Goal: Task Accomplishment & Management: Use online tool/utility

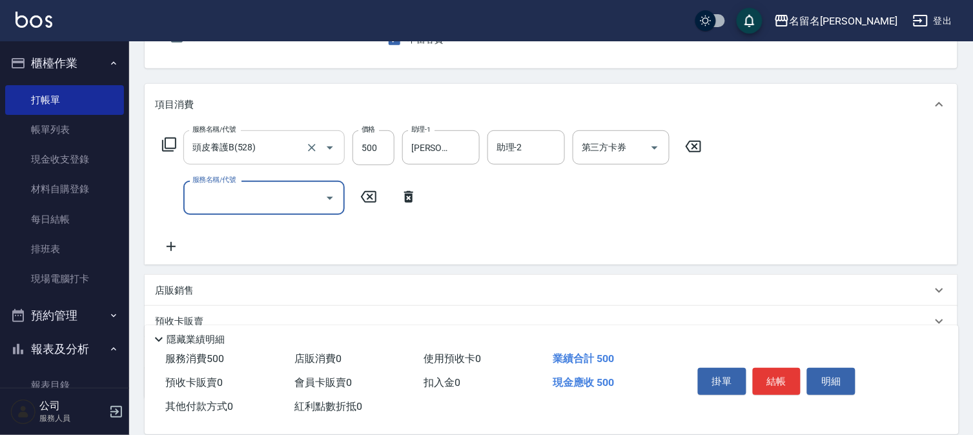
scroll to position [143, 0]
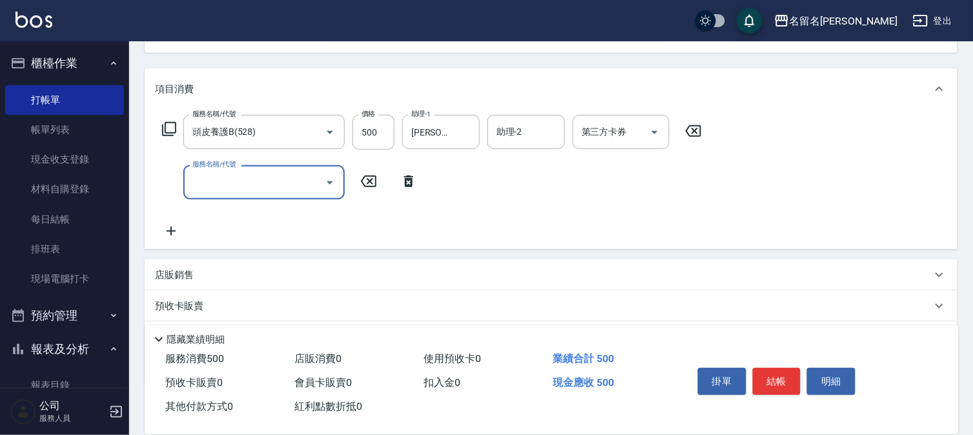
click at [234, 191] on input "服務名稱/代號" at bounding box center [254, 182] width 130 height 23
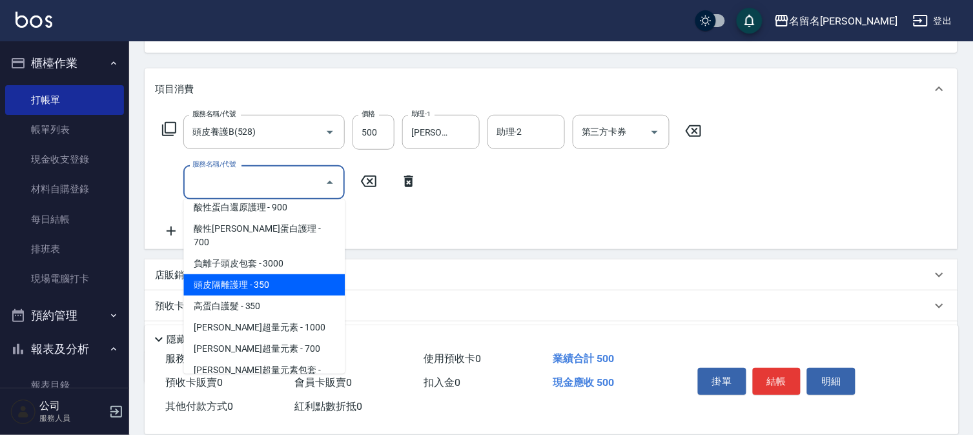
scroll to position [1147, 0]
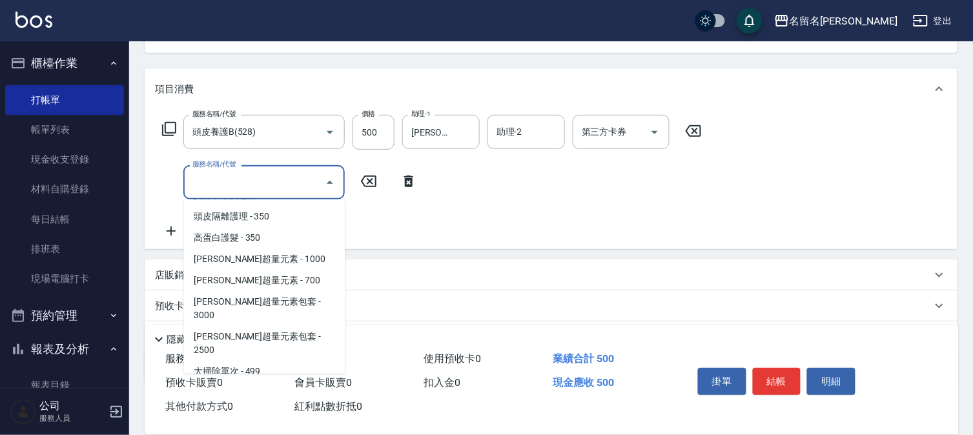
click at [263, 382] on span "黃金髮膜單次 - 499" at bounding box center [263, 392] width 161 height 21
type input "黃金髮膜單次(641)"
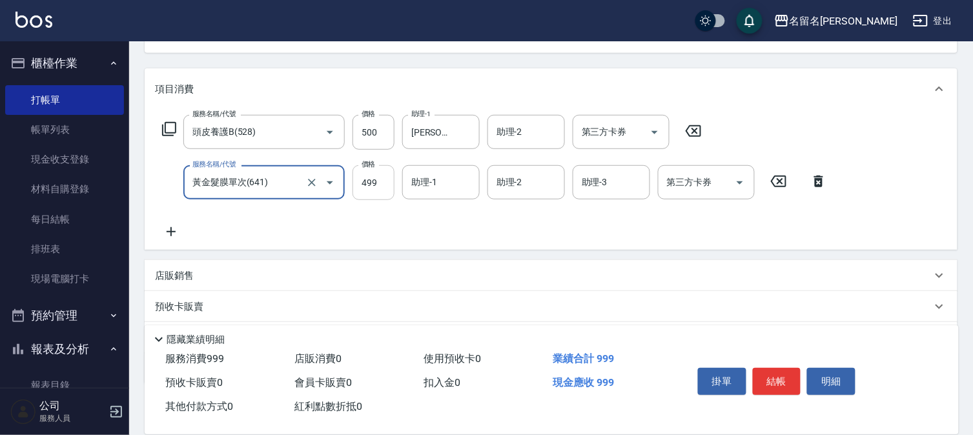
click at [375, 182] on input "499" at bounding box center [374, 182] width 42 height 35
type input "500"
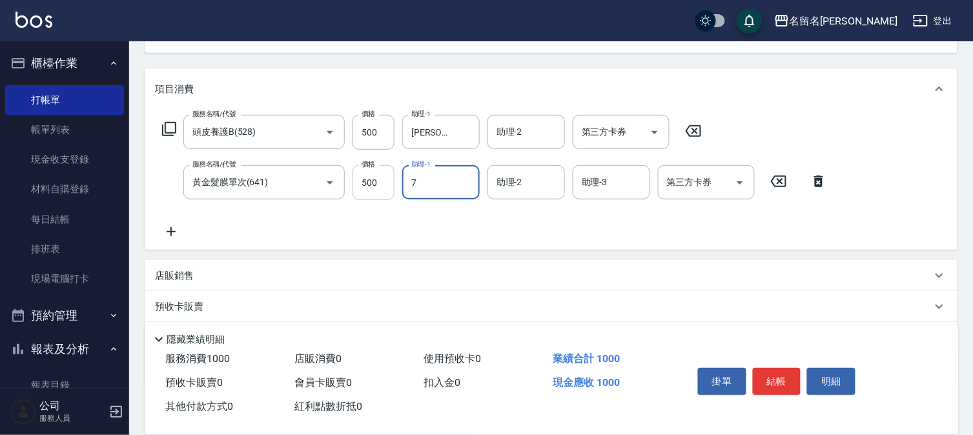
type input "[PERSON_NAME]-7"
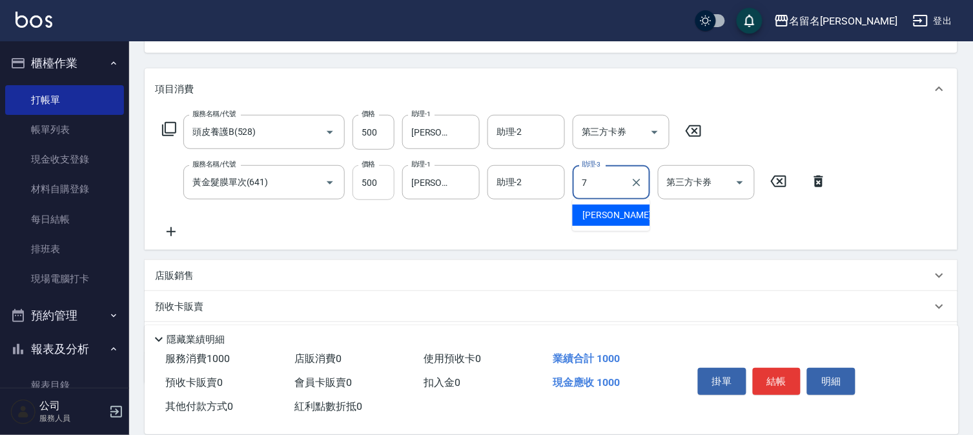
type input "[PERSON_NAME]-7"
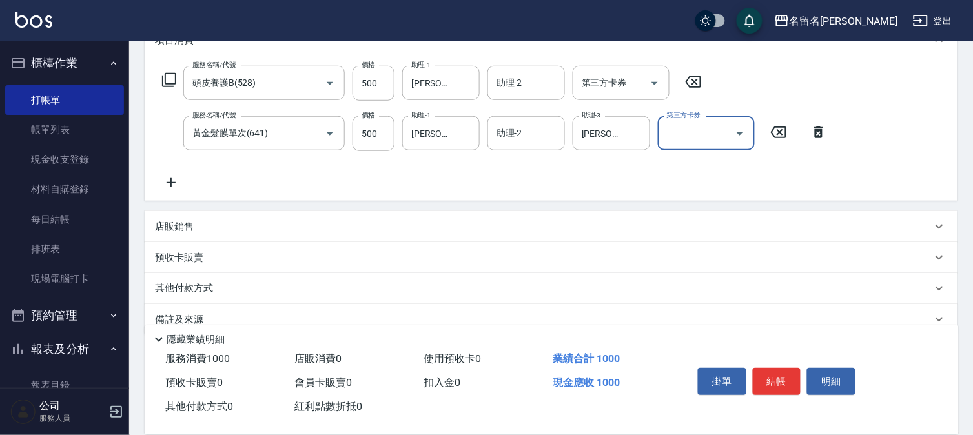
scroll to position [214, 0]
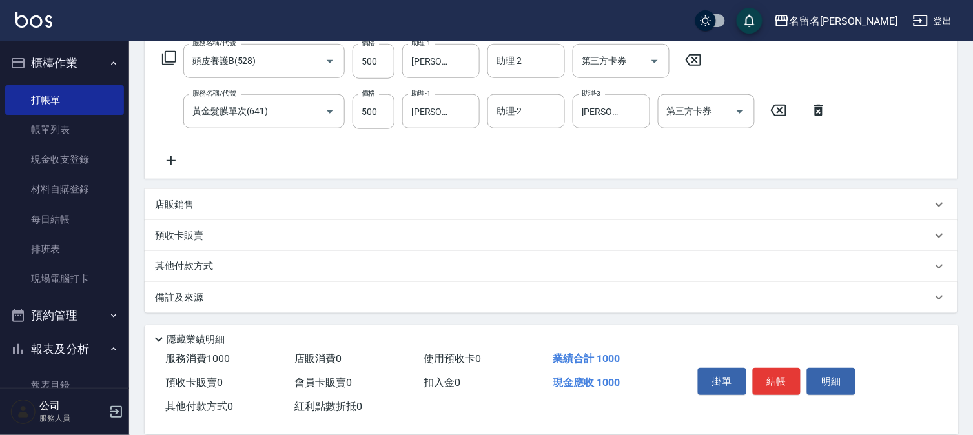
click at [181, 210] on p "店販銷售" at bounding box center [174, 205] width 39 height 14
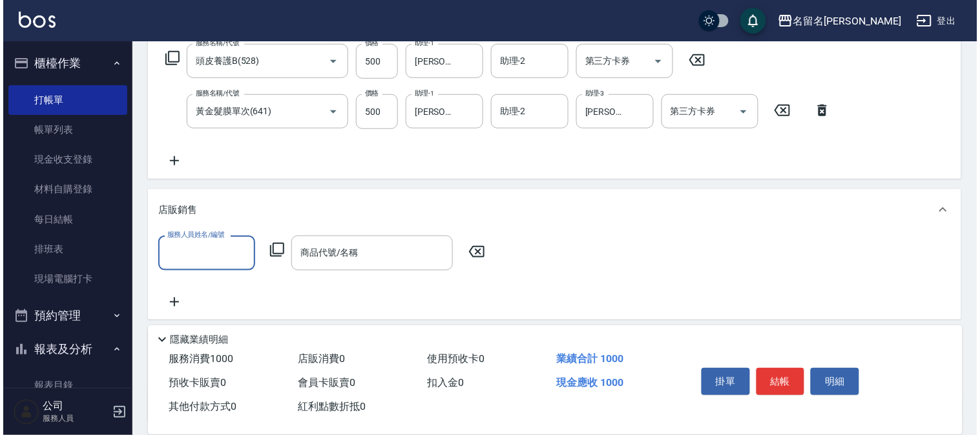
scroll to position [0, 0]
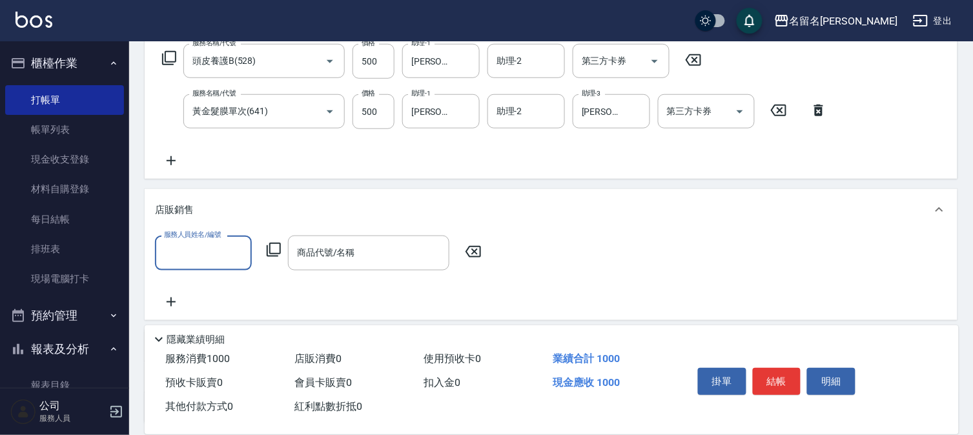
click at [207, 253] on input "服務人員姓名/編號" at bounding box center [203, 253] width 85 height 23
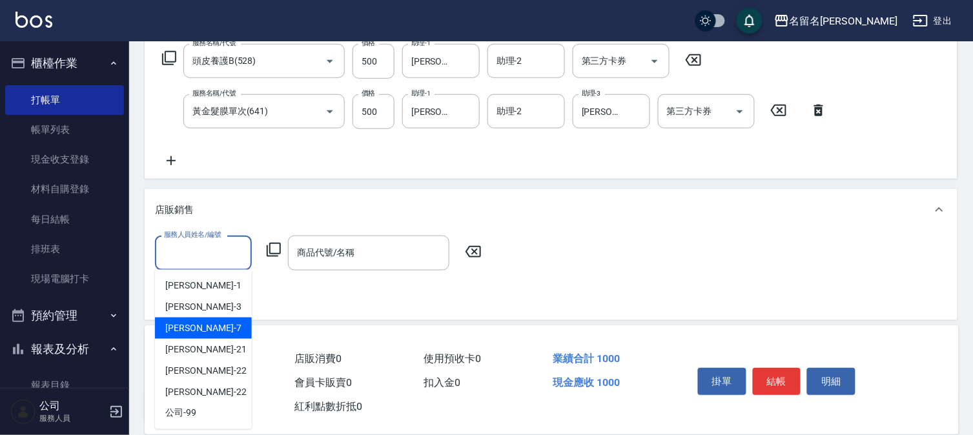
click at [221, 329] on div "[PERSON_NAME]-7" at bounding box center [203, 328] width 97 height 21
type input "[PERSON_NAME]-7"
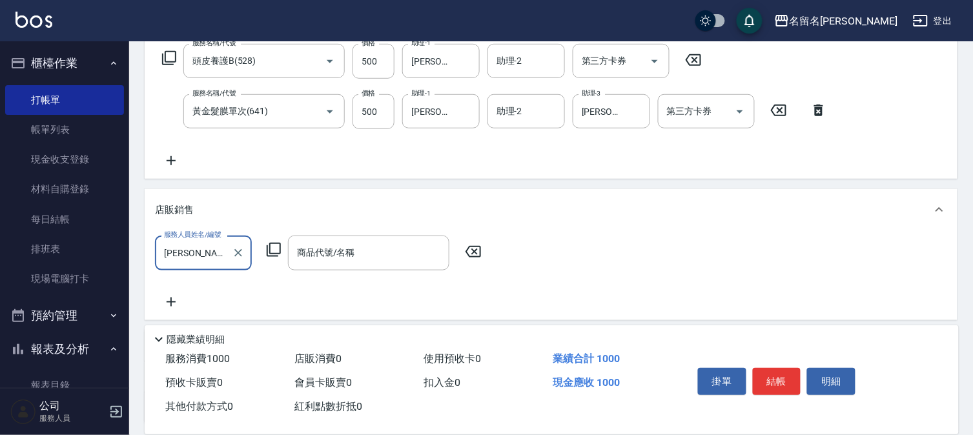
click at [270, 248] on icon at bounding box center [274, 250] width 14 height 14
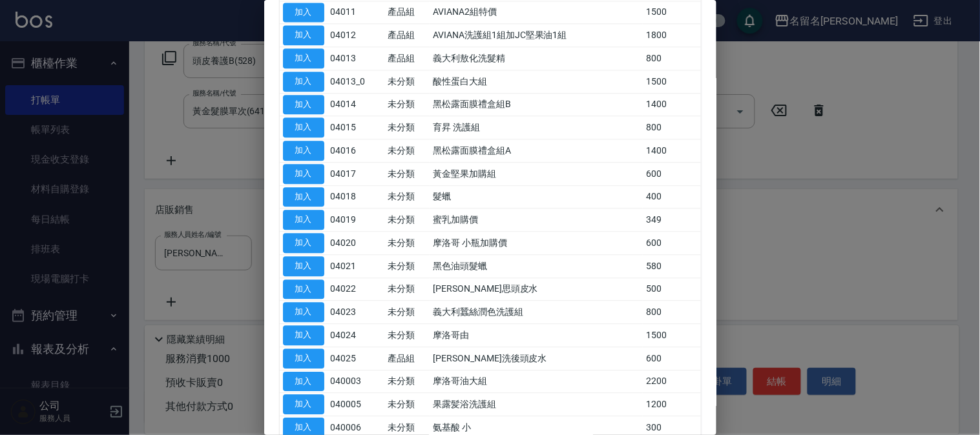
scroll to position [843, 0]
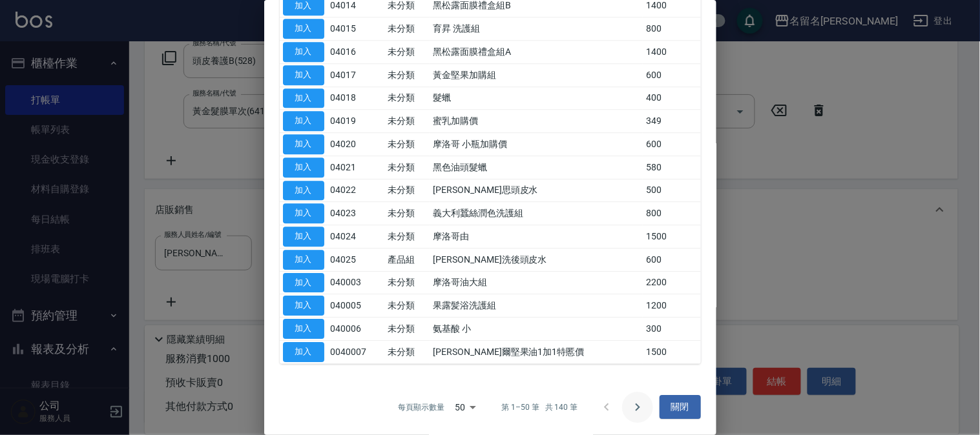
click at [632, 406] on icon "Go to next page" at bounding box center [637, 407] width 15 height 15
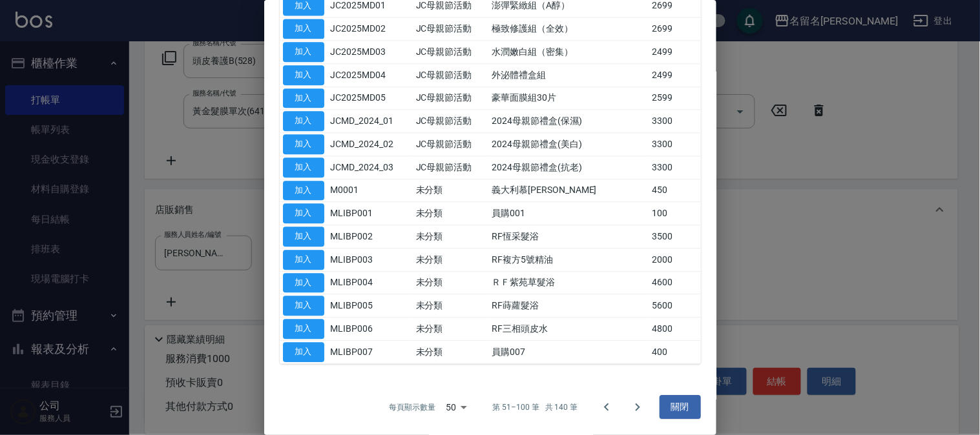
scroll to position [751, 0]
click at [633, 406] on icon "Go to next page" at bounding box center [637, 407] width 15 height 15
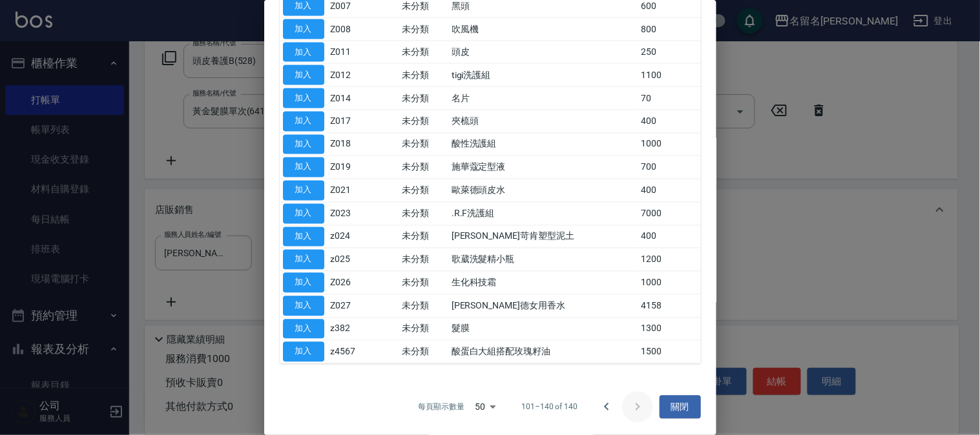
scroll to position [520, 0]
click at [632, 406] on div at bounding box center [622, 407] width 62 height 31
click at [599, 408] on icon "Go to previous page" at bounding box center [606, 407] width 15 height 15
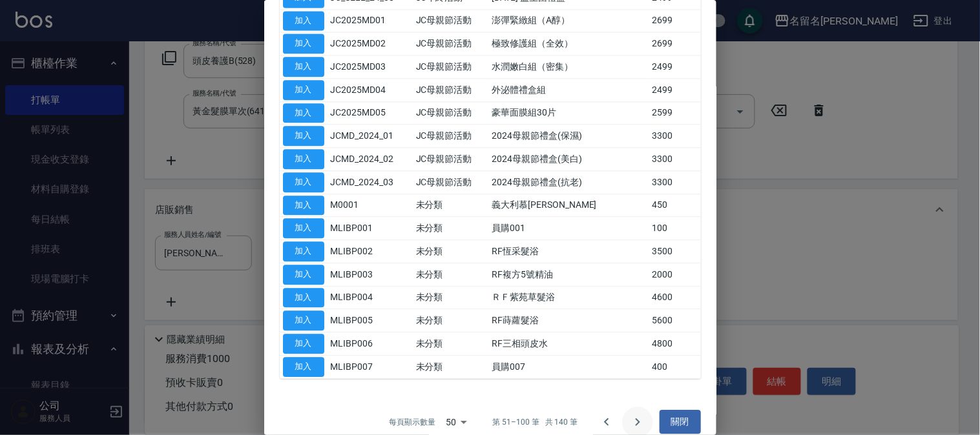
click at [630, 418] on icon "Go to next page" at bounding box center [637, 422] width 15 height 15
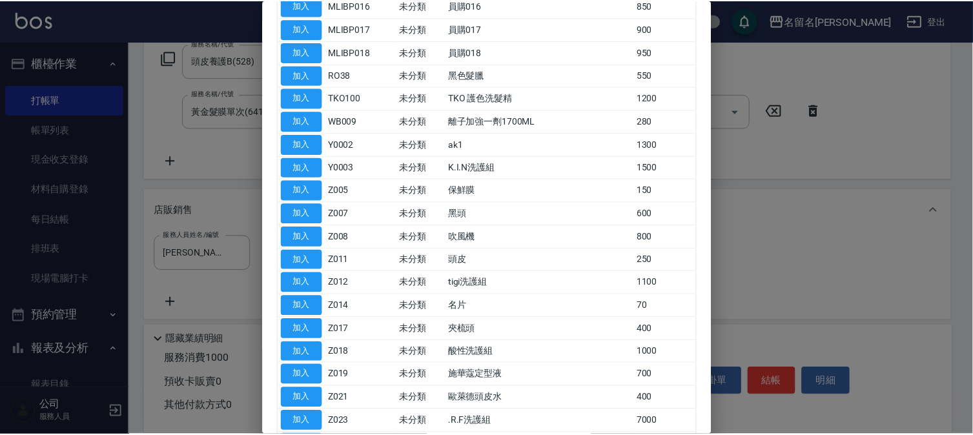
scroll to position [305, 0]
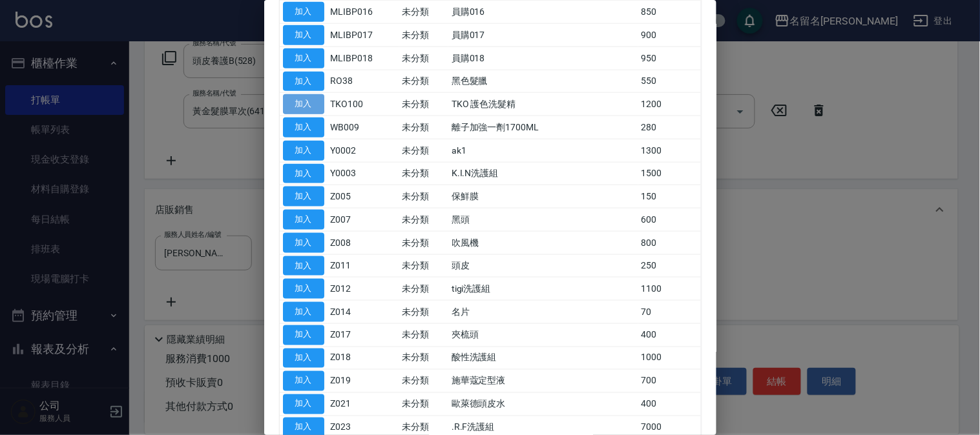
click at [305, 99] on button "加入" at bounding box center [303, 104] width 41 height 20
type input "TKO 護色洗髮精"
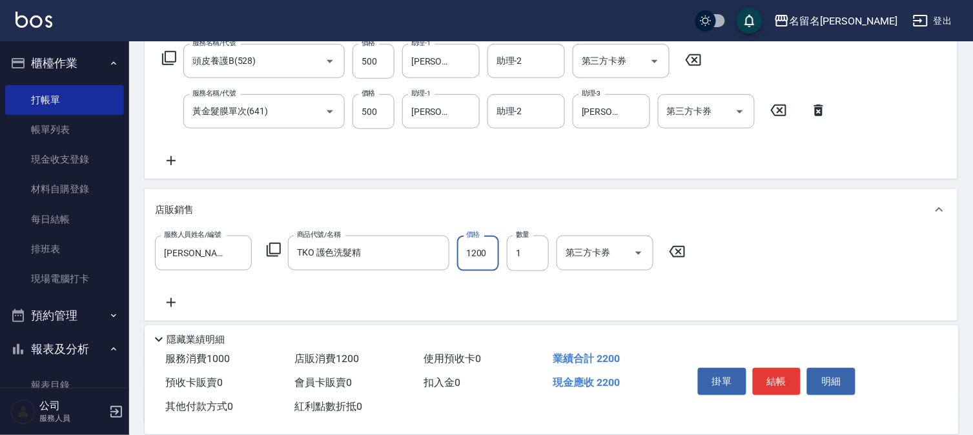
click at [476, 247] on input "1200" at bounding box center [478, 253] width 42 height 35
type input "1000"
click at [769, 376] on button "結帳" at bounding box center [777, 381] width 48 height 27
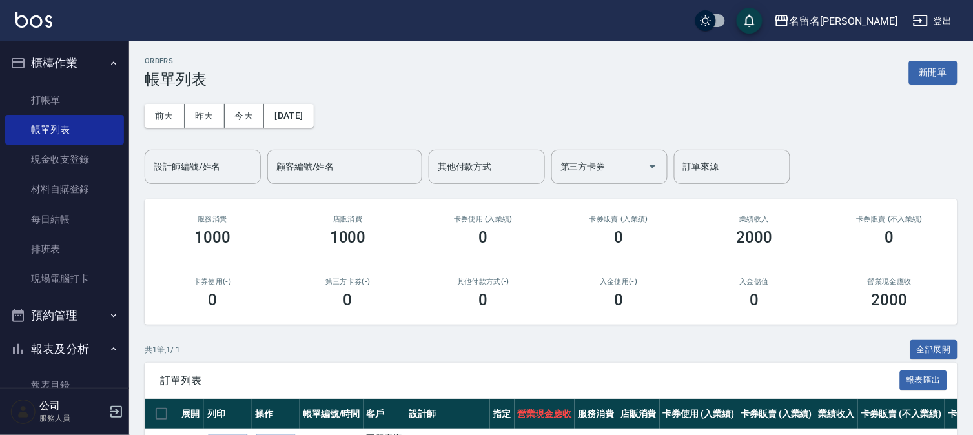
scroll to position [248, 0]
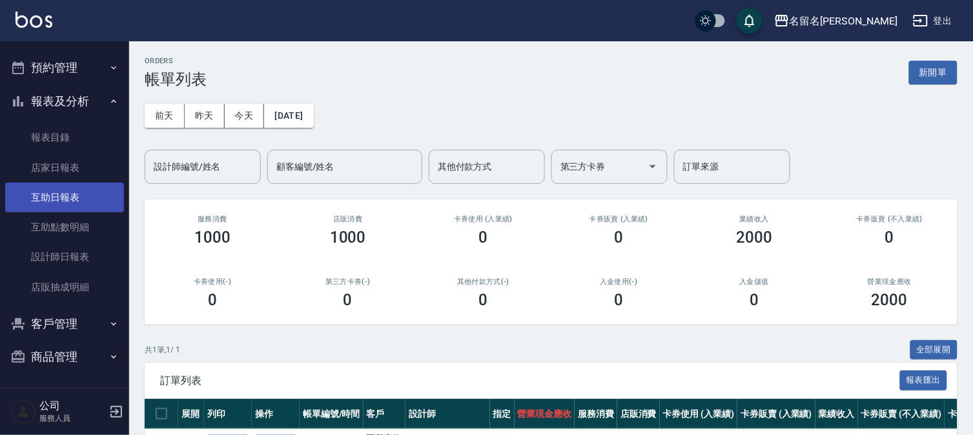
click at [73, 200] on link "互助日報表" at bounding box center [64, 198] width 119 height 30
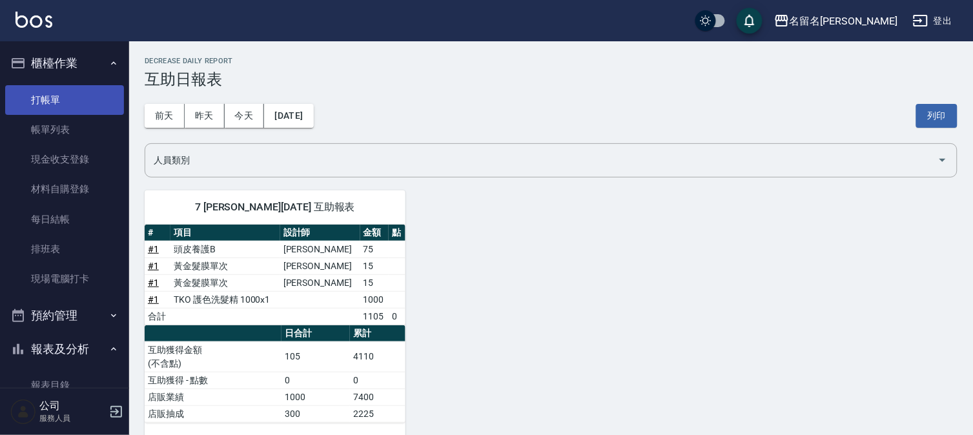
click at [54, 106] on link "打帳單" at bounding box center [64, 100] width 119 height 30
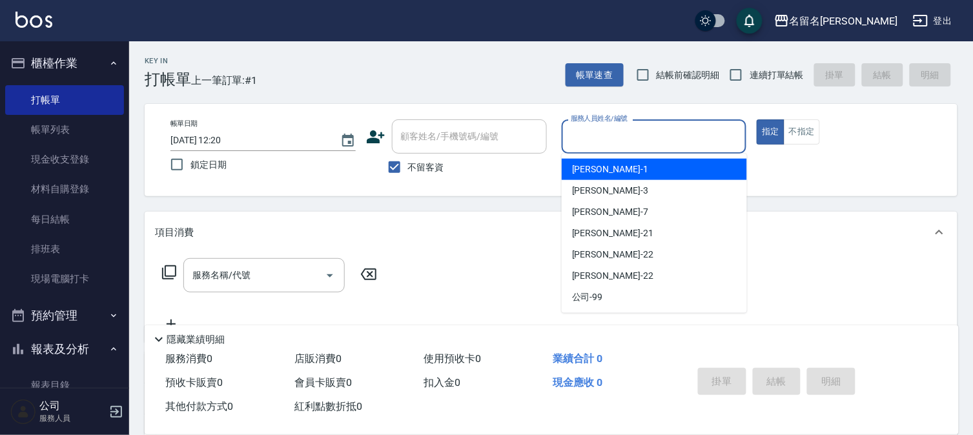
click at [641, 136] on input "服務人員姓名/編號" at bounding box center [655, 136] width 174 height 23
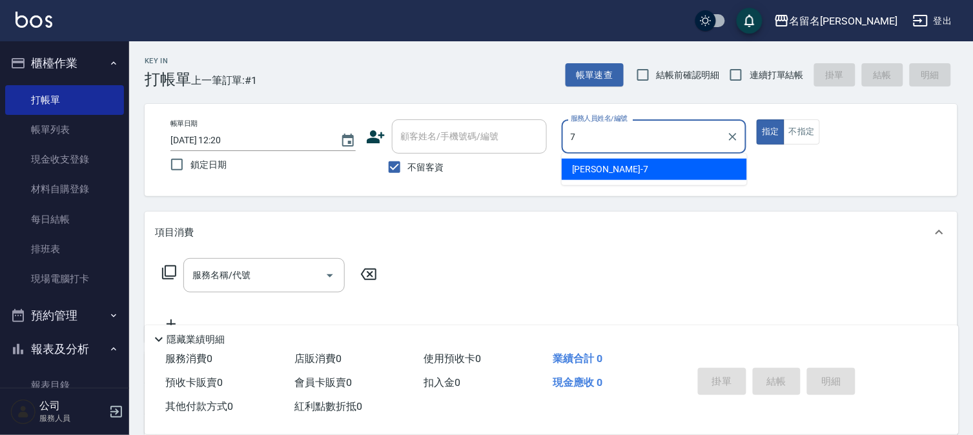
type input "[PERSON_NAME]-7"
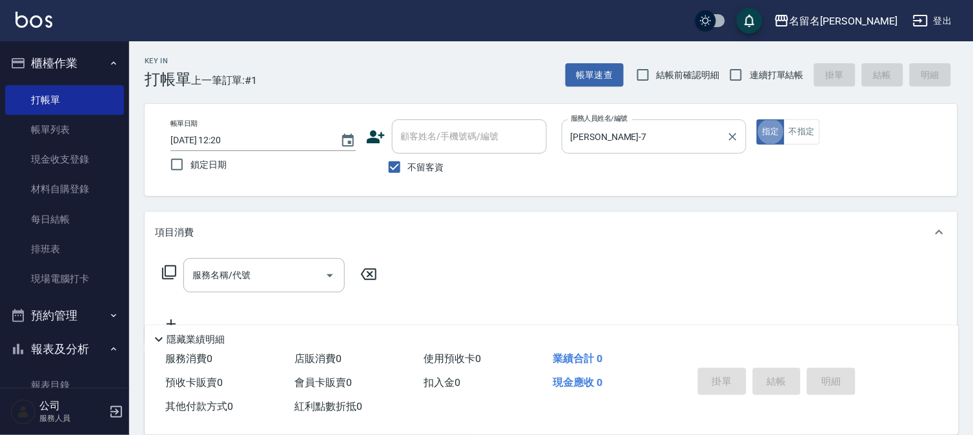
type button "true"
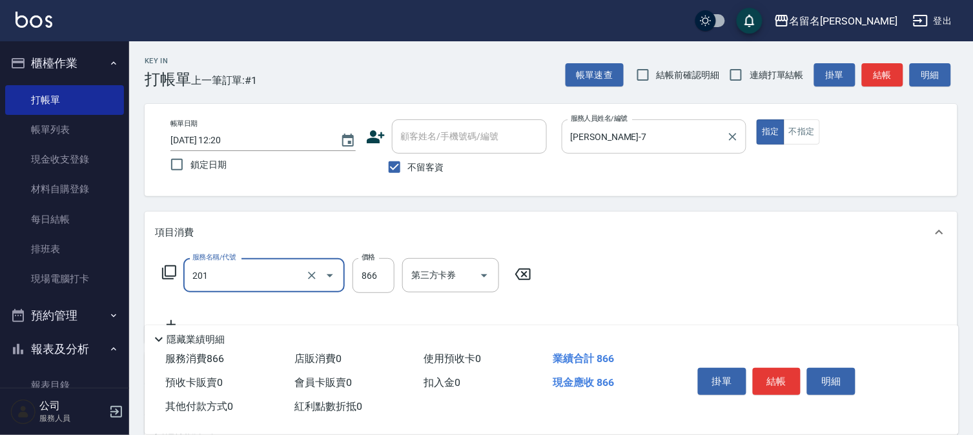
type input "燙髮(互助)(201)"
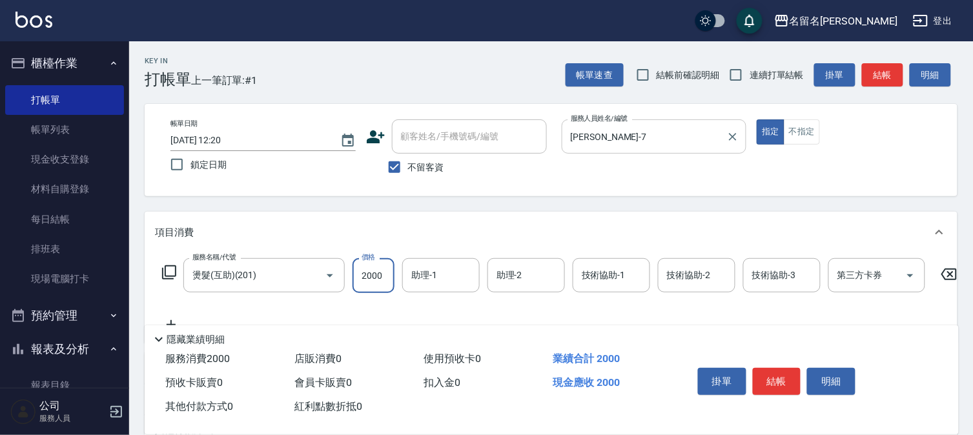
type input "2000"
type input "[PERSON_NAME]-7"
type input "免費護髮(606)"
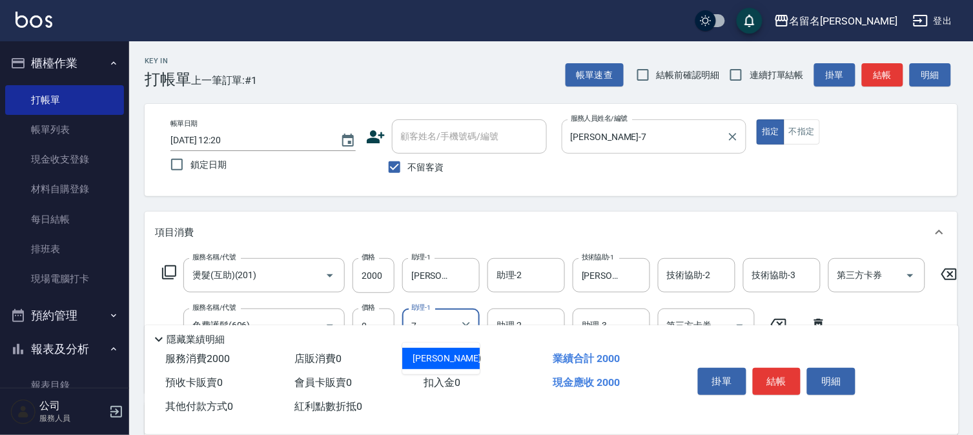
type input "[PERSON_NAME]-7"
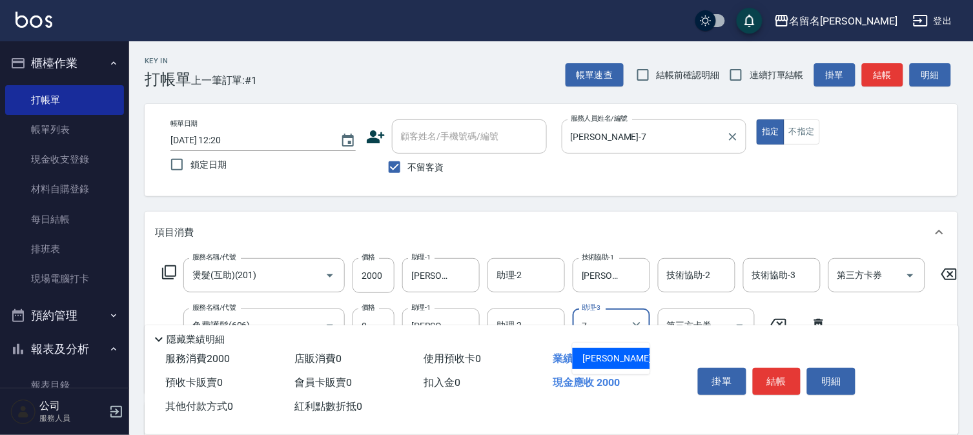
type input "[PERSON_NAME]-7"
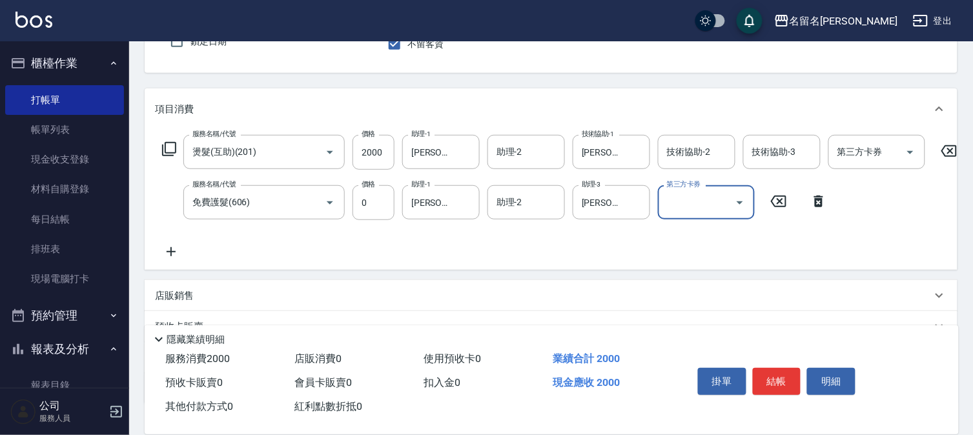
scroll to position [143, 0]
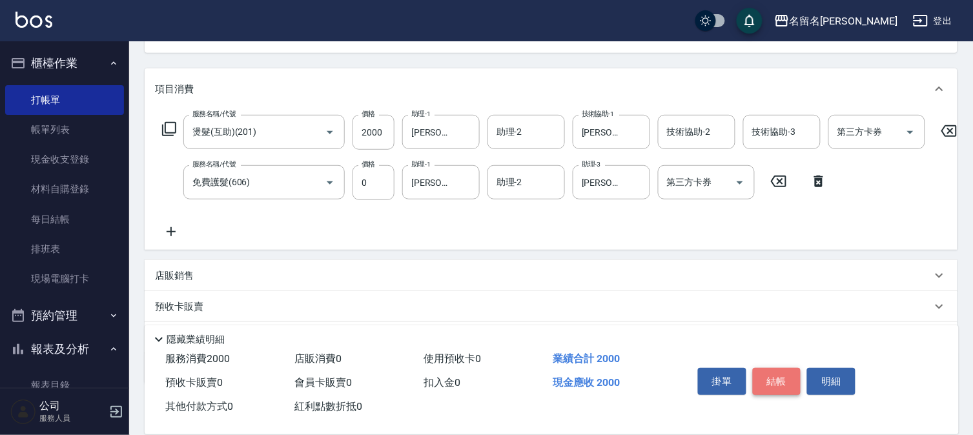
click at [781, 375] on button "結帳" at bounding box center [777, 381] width 48 height 27
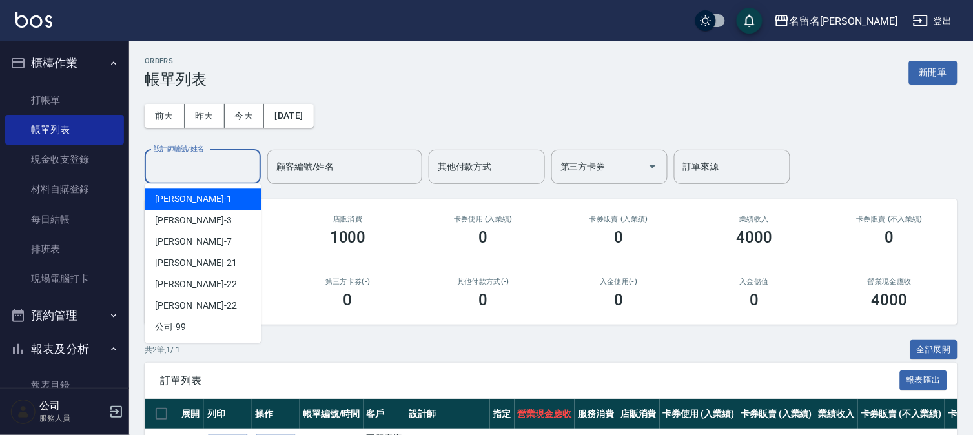
click at [220, 168] on input "設計師編號/姓名" at bounding box center [202, 167] width 105 height 23
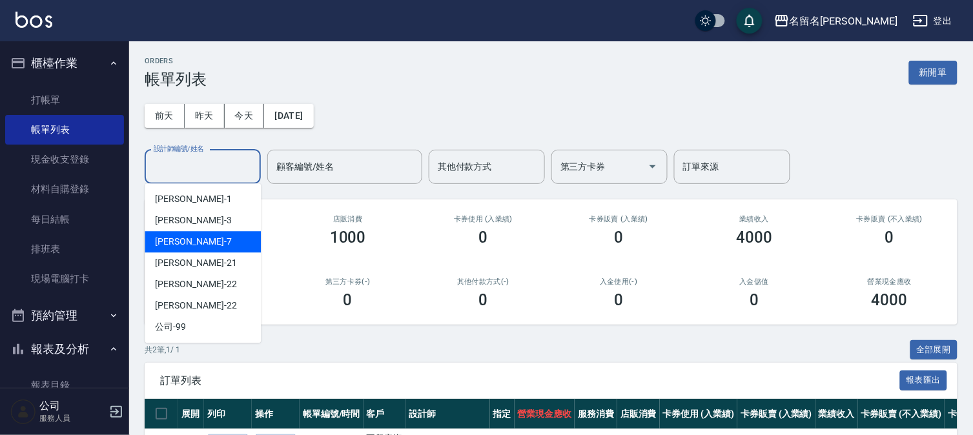
click at [225, 243] on div "[PERSON_NAME]-7" at bounding box center [203, 241] width 116 height 21
type input "[PERSON_NAME]-7"
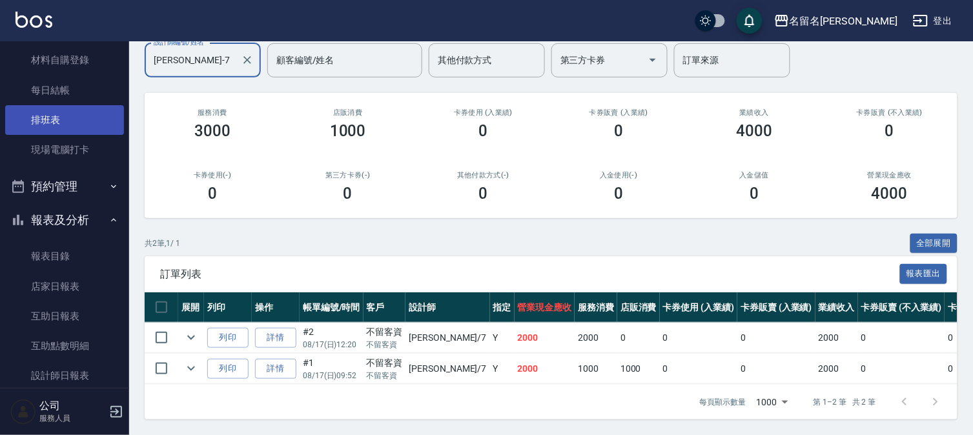
scroll to position [248, 0]
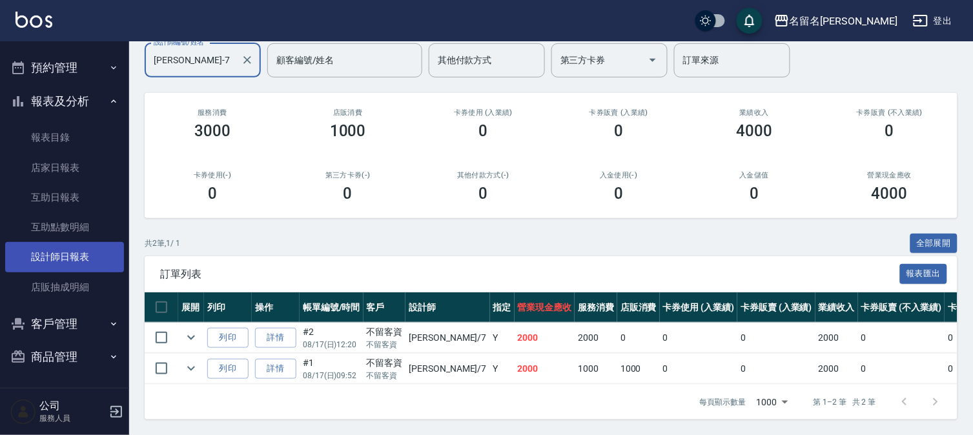
click at [87, 252] on link "設計師日報表" at bounding box center [64, 257] width 119 height 30
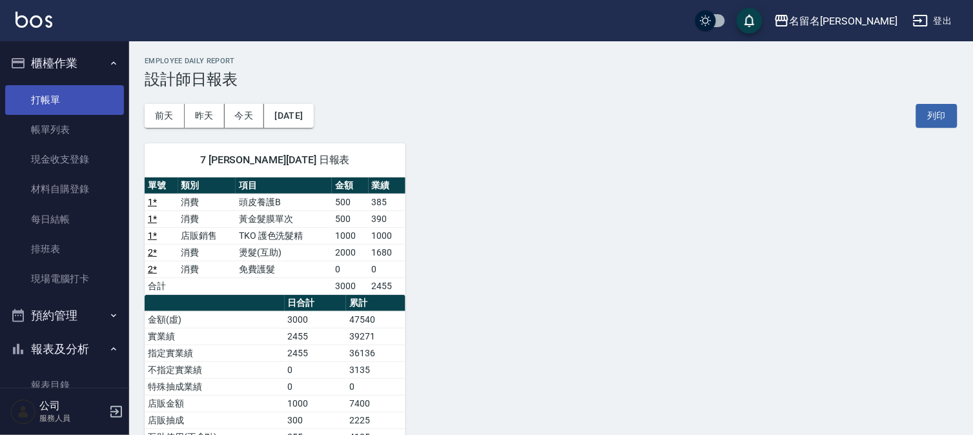
click at [102, 104] on link "打帳單" at bounding box center [64, 100] width 119 height 30
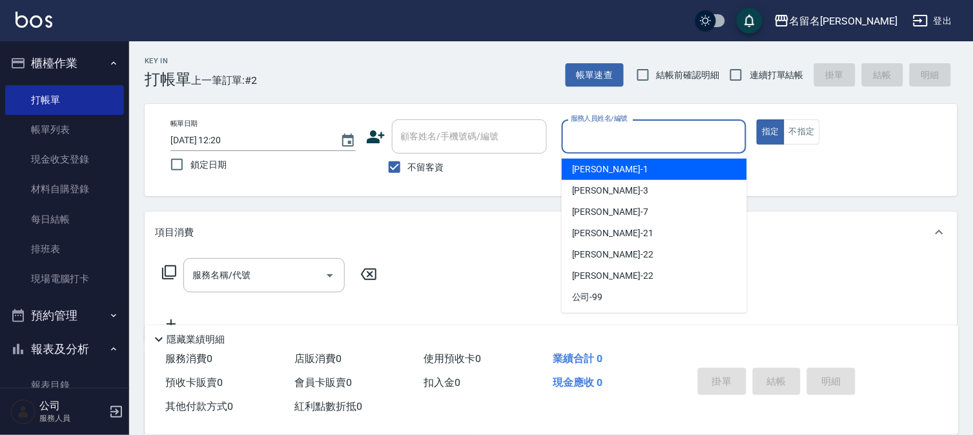
click at [712, 131] on input "服務人員姓名/編號" at bounding box center [655, 136] width 174 height 23
type input "[PERSON_NAME]-7"
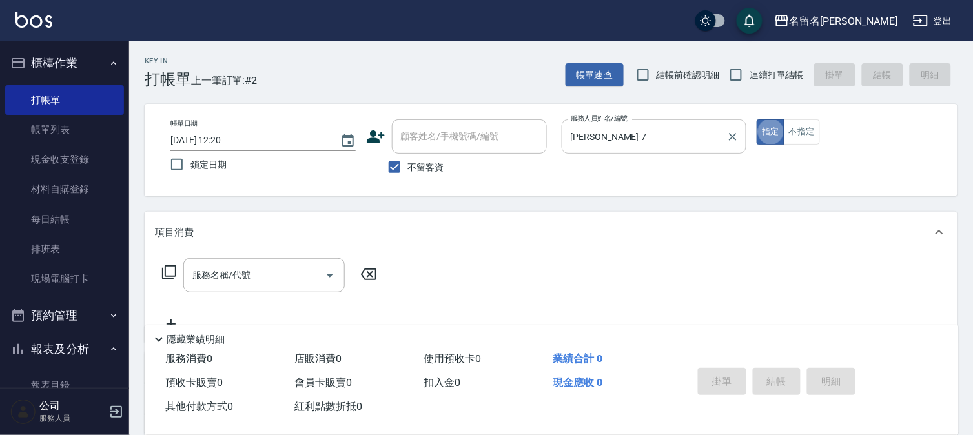
type button "true"
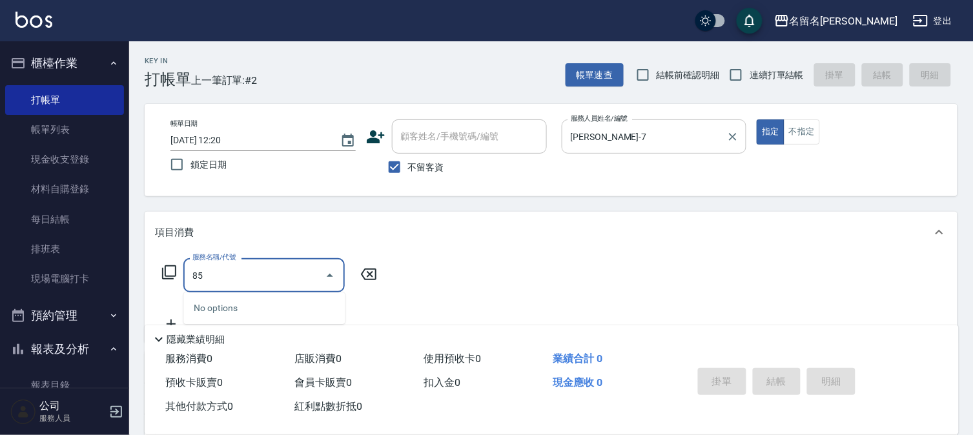
type input "8"
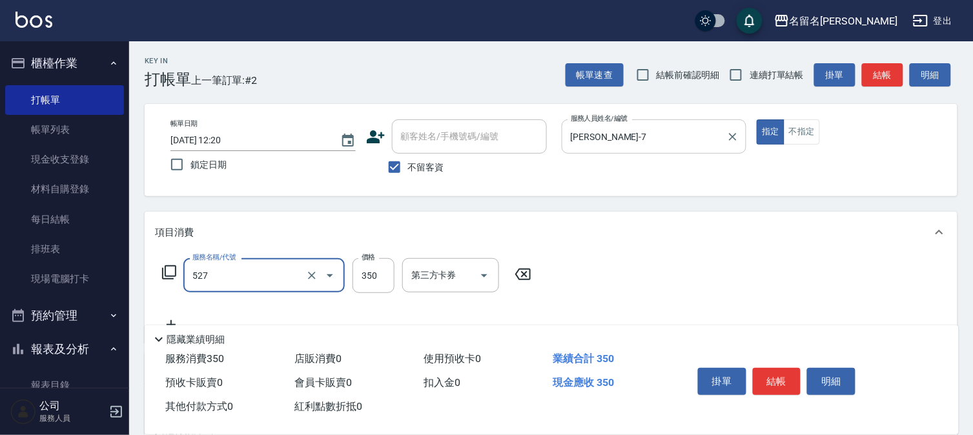
type input "頭皮養護A(527)"
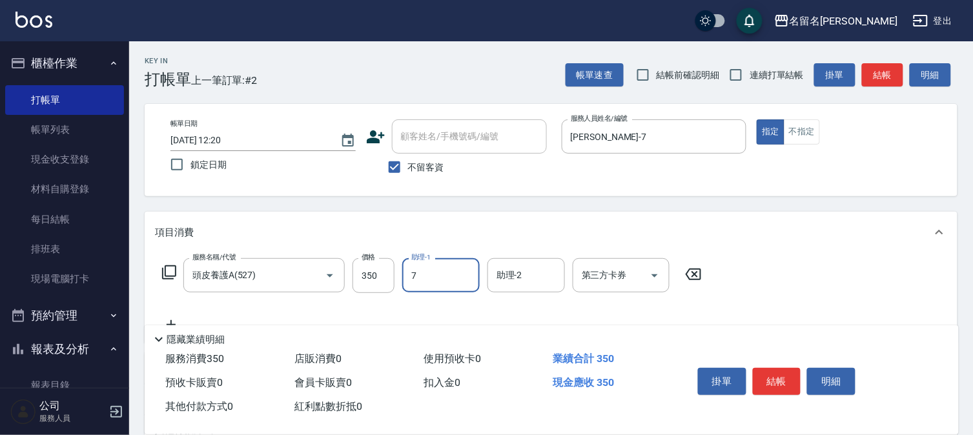
type input "[PERSON_NAME]-7"
click at [280, 276] on input "頭皮養護A(527)" at bounding box center [246, 275] width 114 height 23
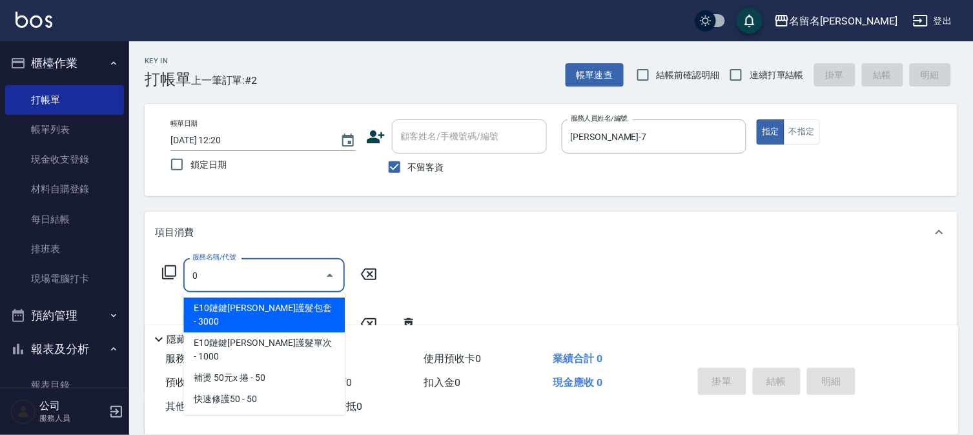
type input "0"
click at [366, 275] on icon at bounding box center [369, 274] width 32 height 15
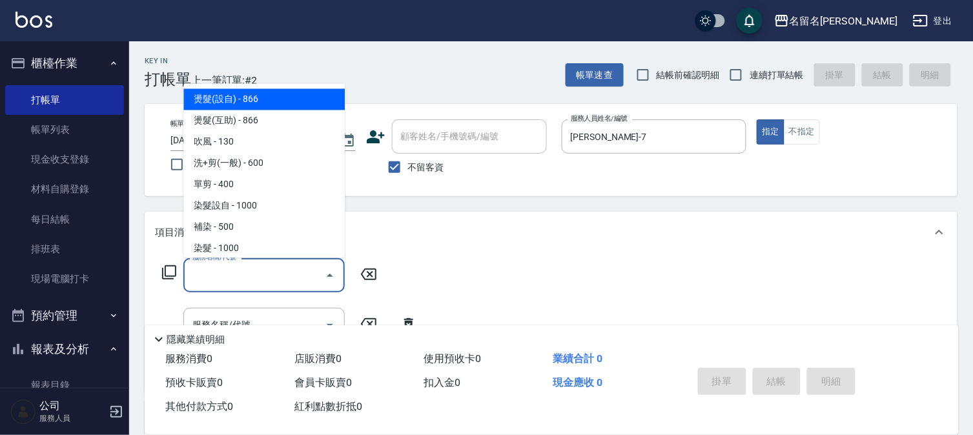
click at [318, 274] on input "服務名稱/代號" at bounding box center [254, 275] width 130 height 23
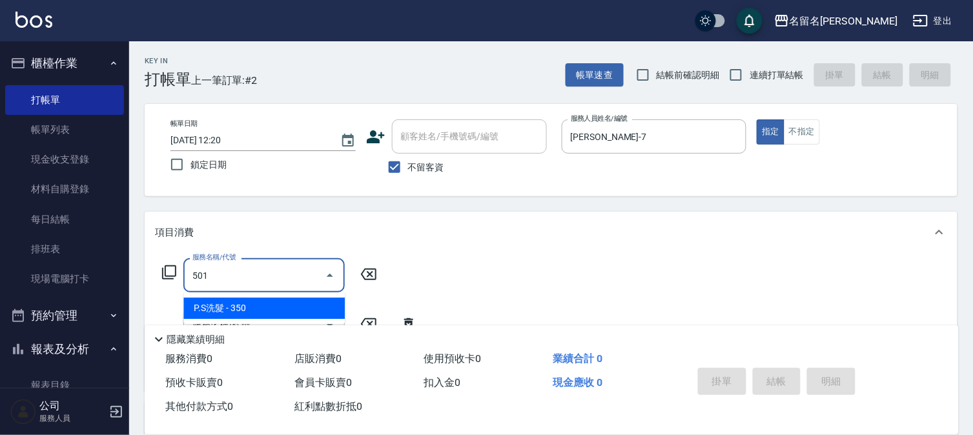
type input "P.S洗髮(501)"
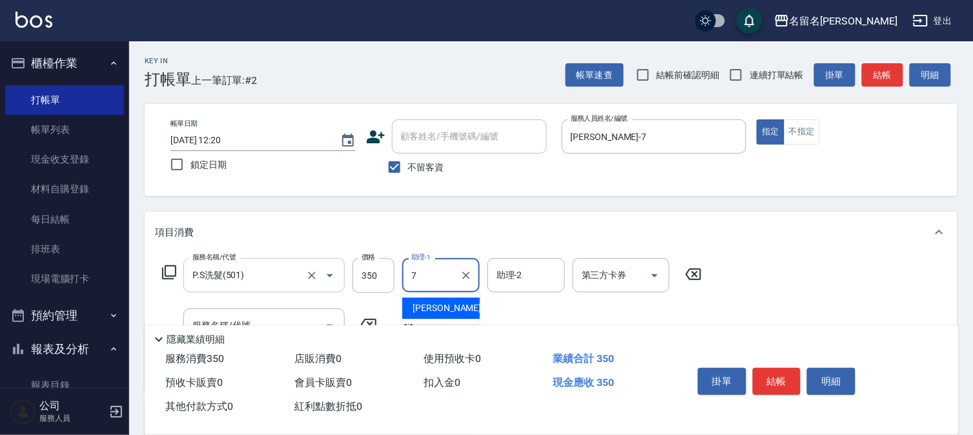
type input "[PERSON_NAME]-7"
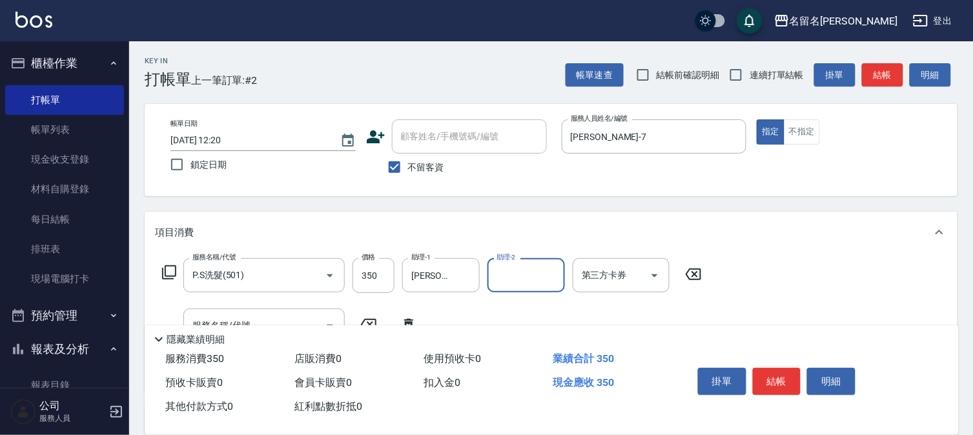
scroll to position [72, 0]
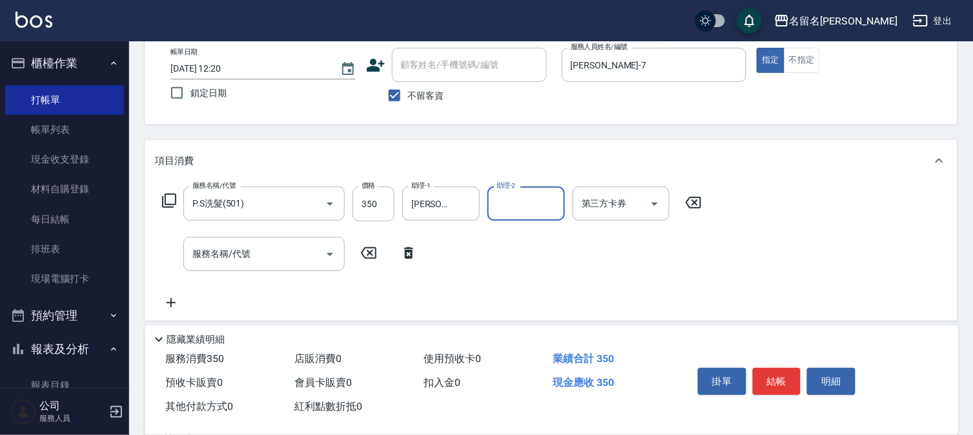
click at [777, 375] on button "結帳" at bounding box center [777, 381] width 48 height 27
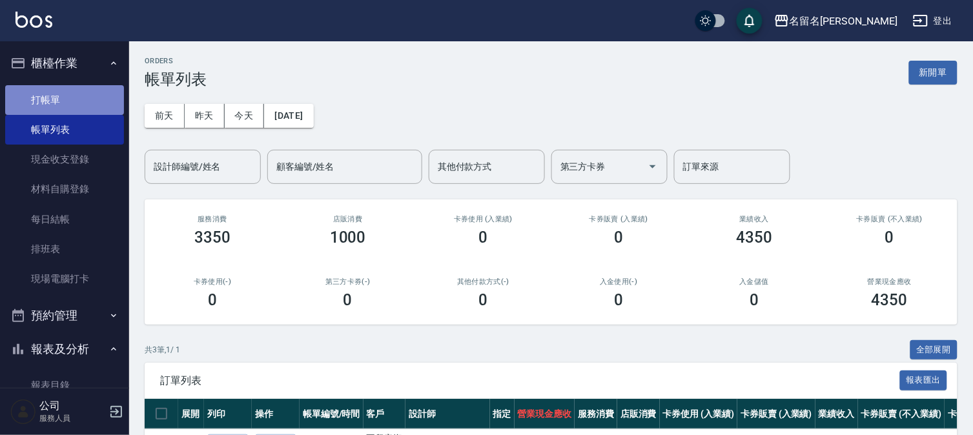
click at [85, 94] on link "打帳單" at bounding box center [64, 100] width 119 height 30
